Goal: Information Seeking & Learning: Learn about a topic

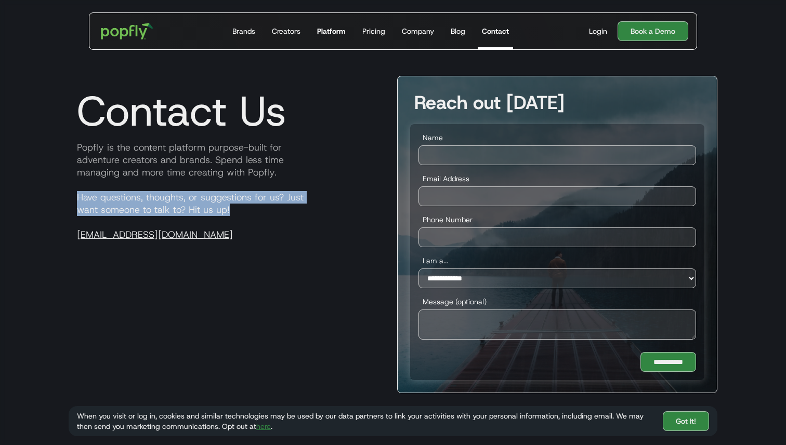
click at [340, 37] on link "Platform" at bounding box center [331, 31] width 37 height 36
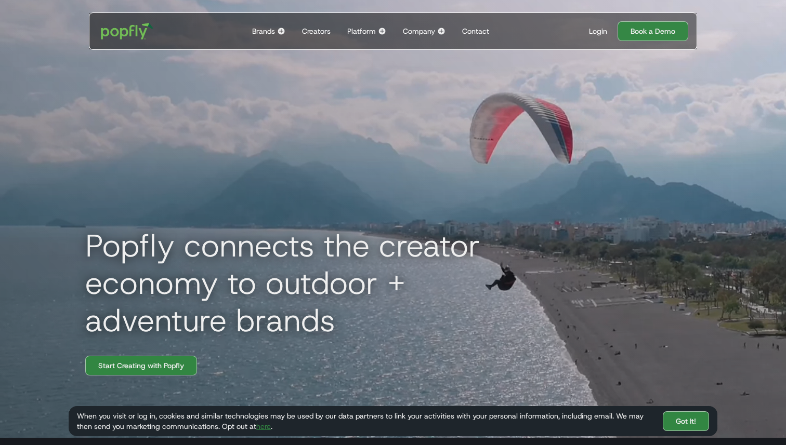
click at [270, 35] on div "Brands" at bounding box center [263, 31] width 23 height 10
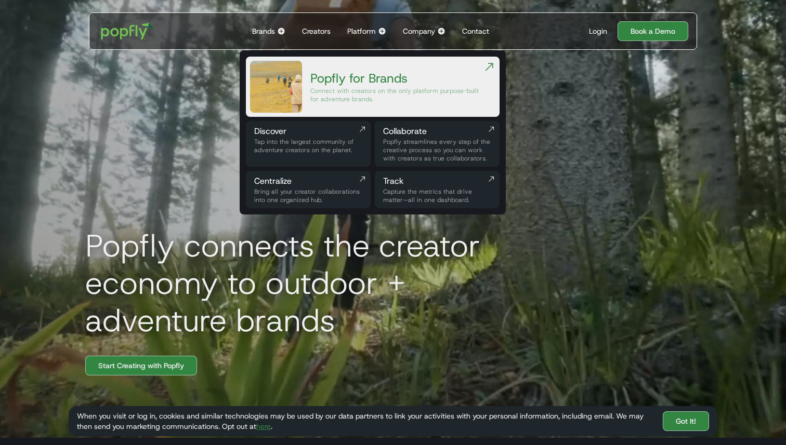
click at [369, 31] on div "Platform" at bounding box center [361, 31] width 29 height 10
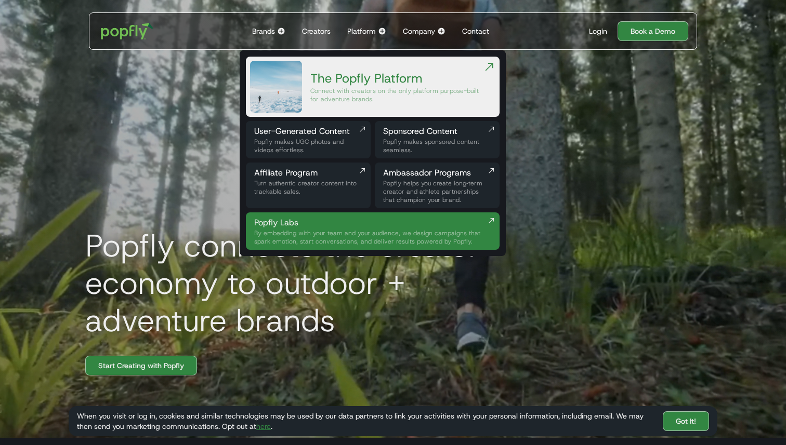
click at [334, 226] on div "Popfly Labs" at bounding box center [368, 223] width 229 height 12
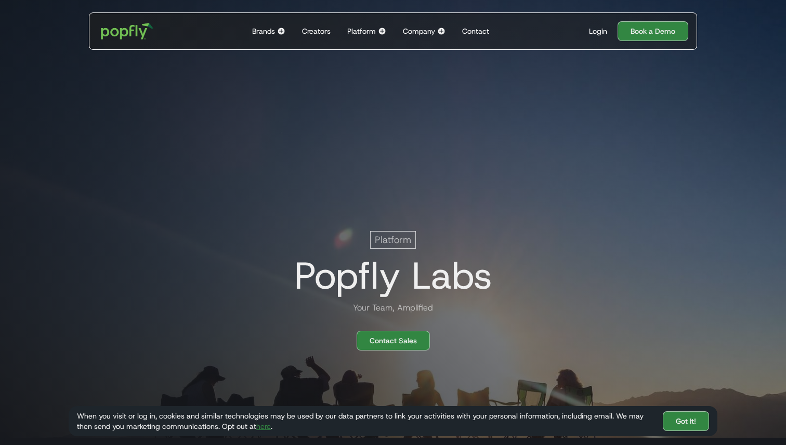
click at [369, 31] on div "Platform" at bounding box center [361, 31] width 29 height 10
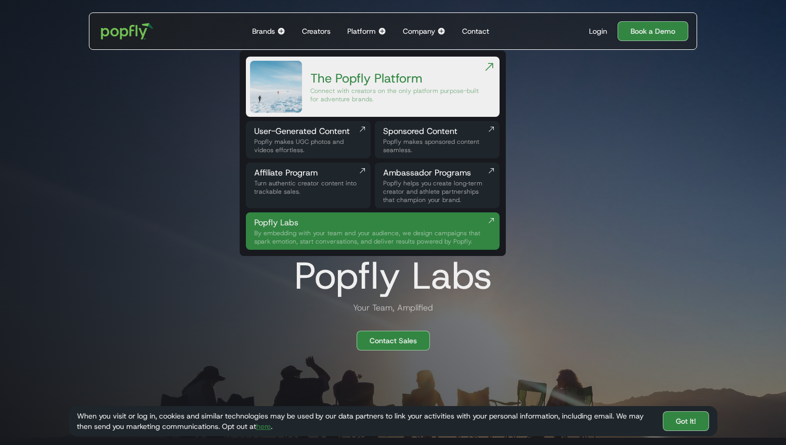
click at [330, 224] on div "Popfly Labs" at bounding box center [368, 223] width 229 height 12
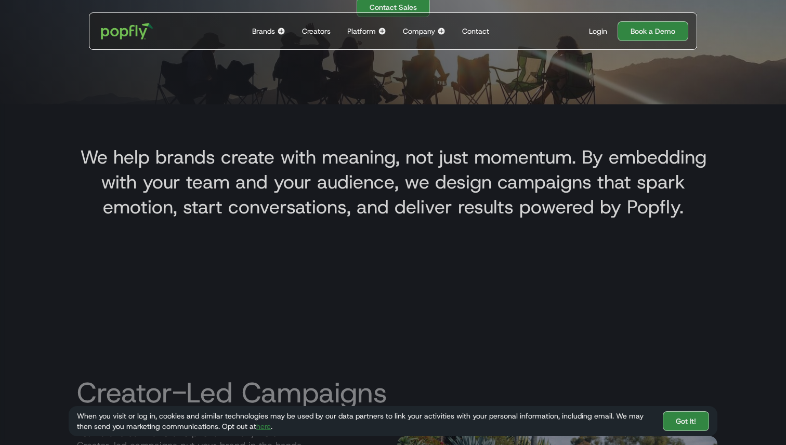
scroll to position [277, 0]
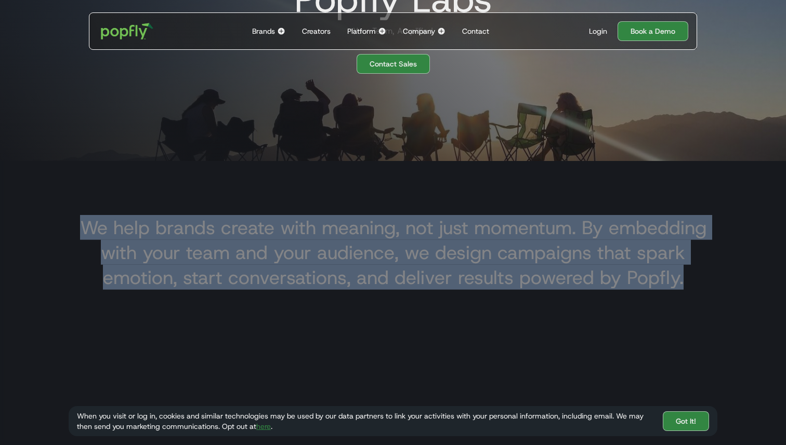
drag, startPoint x: 83, startPoint y: 223, endPoint x: 688, endPoint y: 278, distance: 607.8
click at [688, 278] on h3 "We help brands create with meaning, not just momentum. By embedding with your t…" at bounding box center [393, 252] width 632 height 75
copy h3 "We help brands create with meaning, not just momentum. By embedding with your t…"
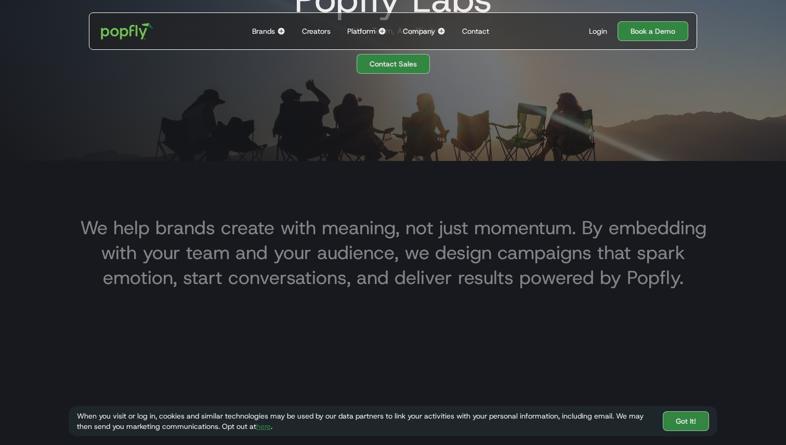
click at [432, 28] on div "Company" at bounding box center [419, 31] width 32 height 10
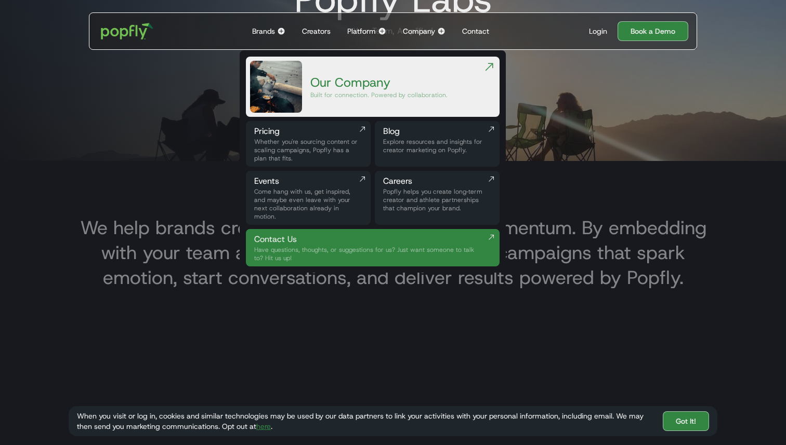
click at [400, 86] on div "Our Company" at bounding box center [378, 82] width 137 height 17
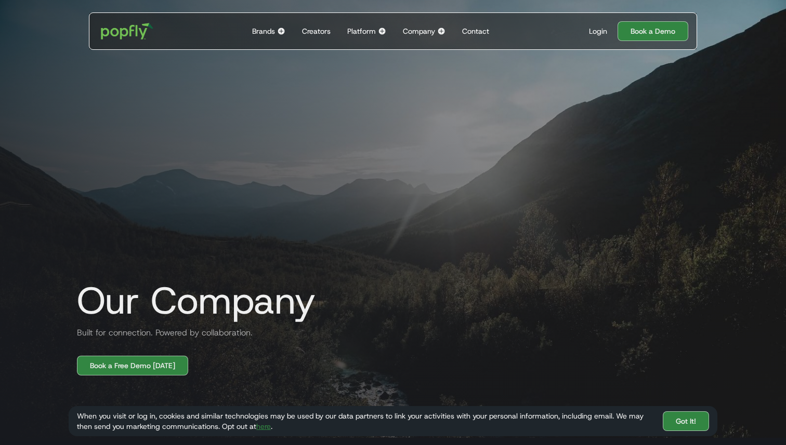
click at [365, 28] on div "Platform" at bounding box center [361, 31] width 29 height 10
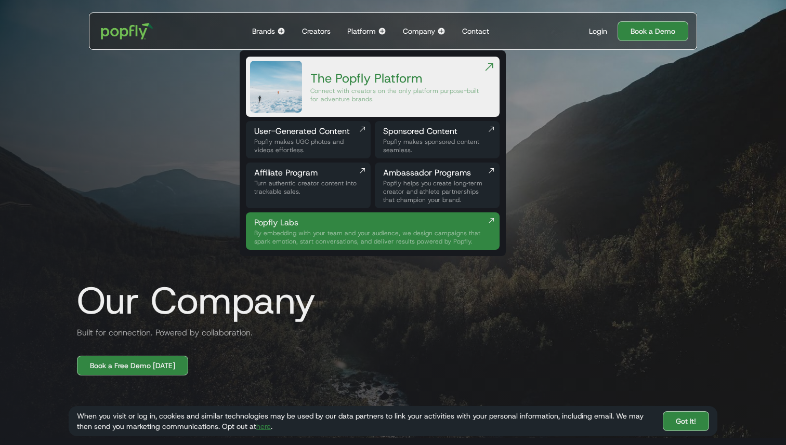
click at [274, 26] on div "Brands" at bounding box center [263, 31] width 23 height 10
click at [269, 33] on div "Brands" at bounding box center [263, 31] width 23 height 10
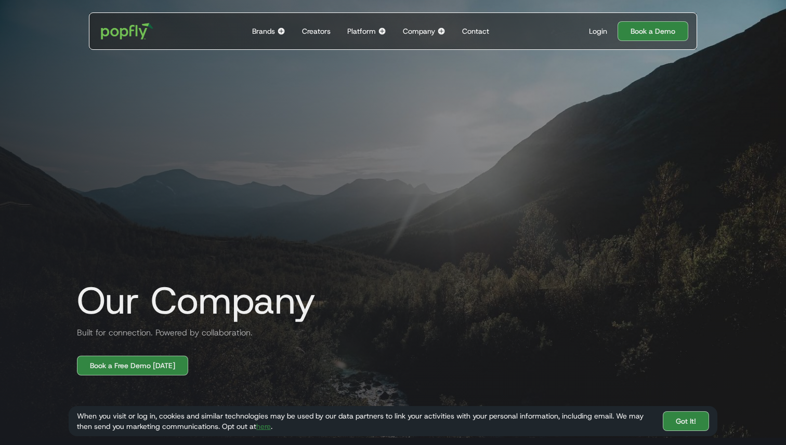
click at [269, 33] on div "Brands" at bounding box center [263, 31] width 23 height 10
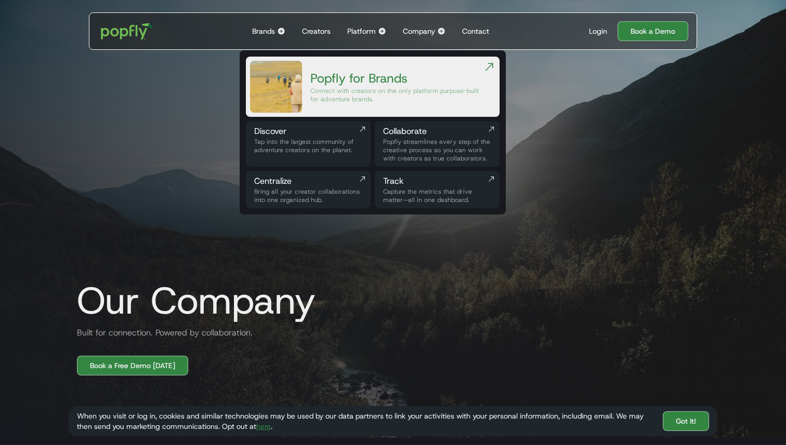
click at [378, 32] on img at bounding box center [382, 31] width 8 height 8
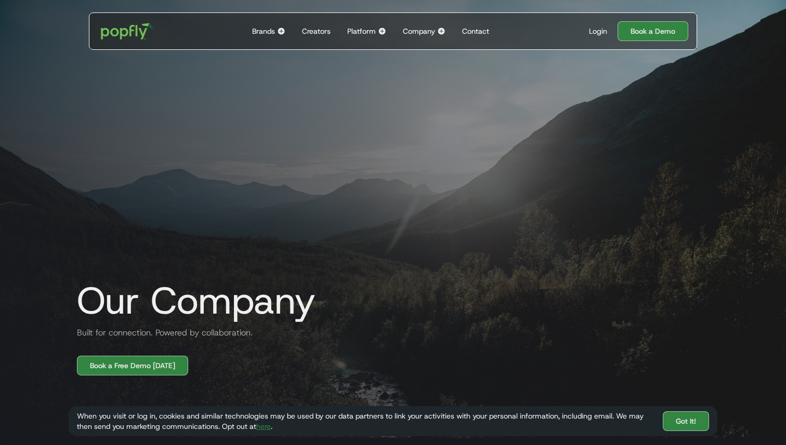
click at [278, 31] on img at bounding box center [281, 31] width 8 height 8
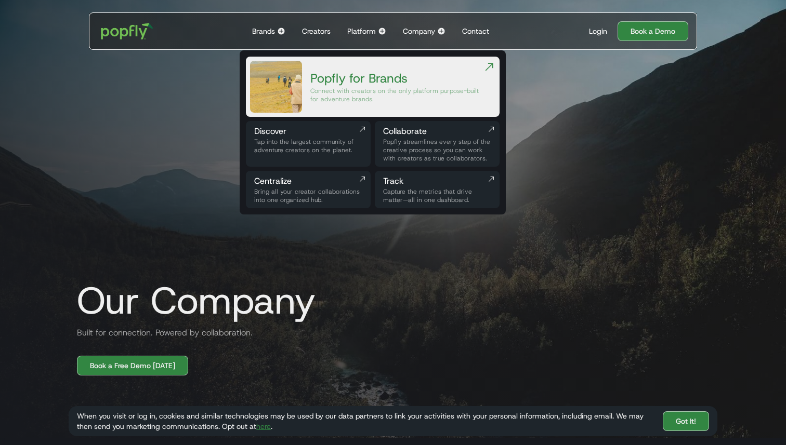
click at [354, 29] on div "Platform" at bounding box center [361, 31] width 29 height 10
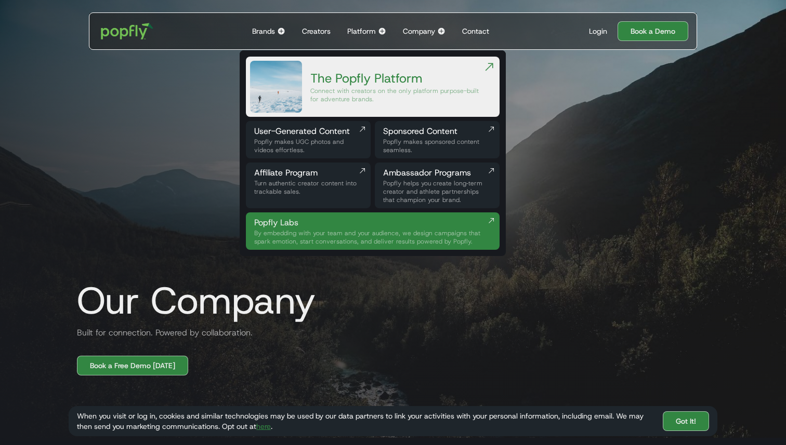
click at [418, 32] on div "Company" at bounding box center [419, 31] width 32 height 10
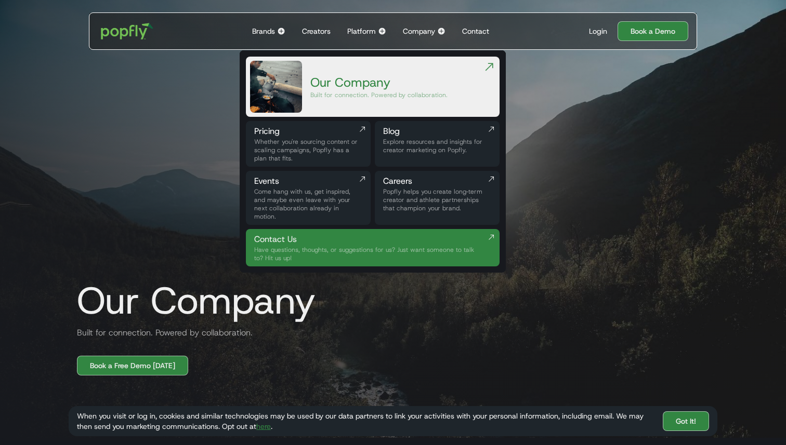
click at [378, 32] on img at bounding box center [382, 31] width 8 height 8
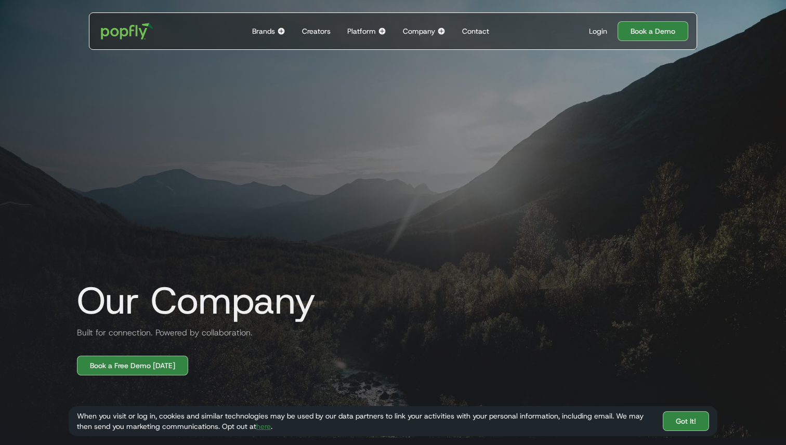
click at [378, 32] on img at bounding box center [382, 31] width 8 height 8
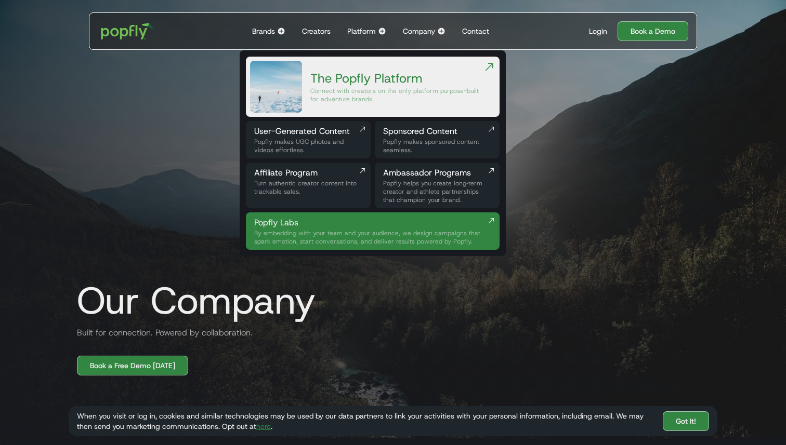
click at [378, 32] on img at bounding box center [382, 31] width 8 height 8
